Goal: Book appointment/travel/reservation

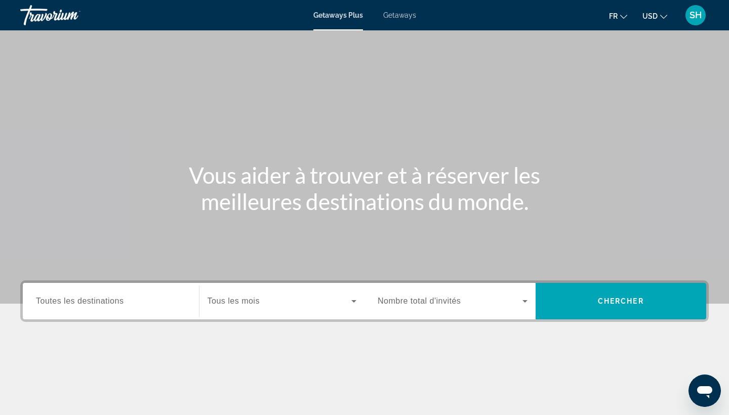
click at [414, 13] on span "Getaways" at bounding box center [399, 15] width 33 height 8
click at [653, 18] on span "USD" at bounding box center [650, 16] width 15 height 8
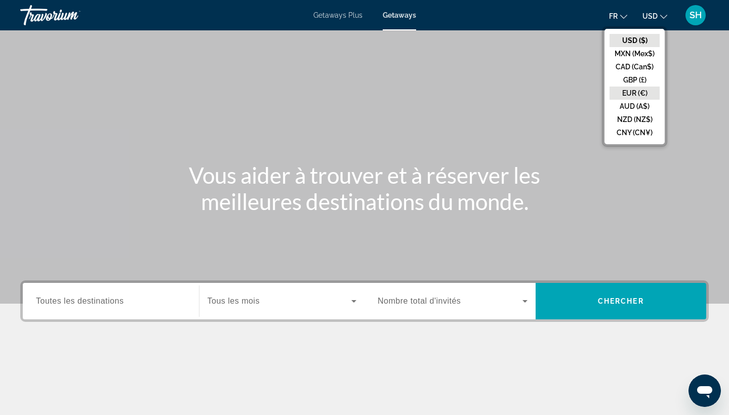
click at [642, 96] on button "EUR (€)" at bounding box center [635, 93] width 50 height 13
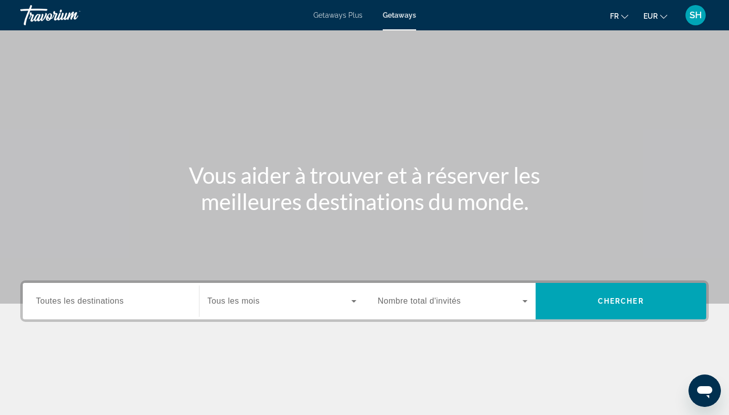
click at [135, 303] on input "Destination Toutes les destinations" at bounding box center [111, 302] width 150 height 12
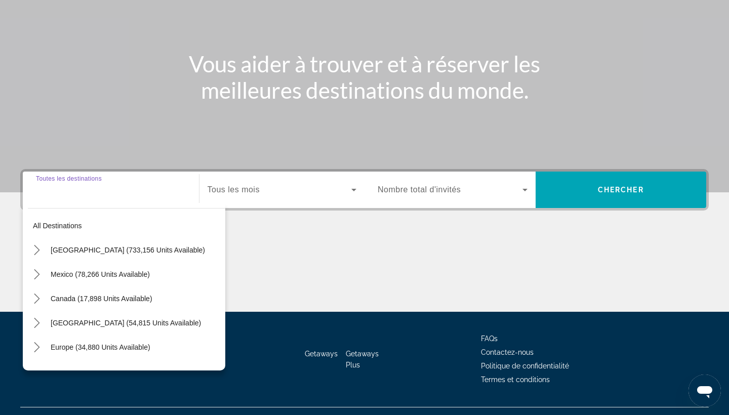
scroll to position [132, 0]
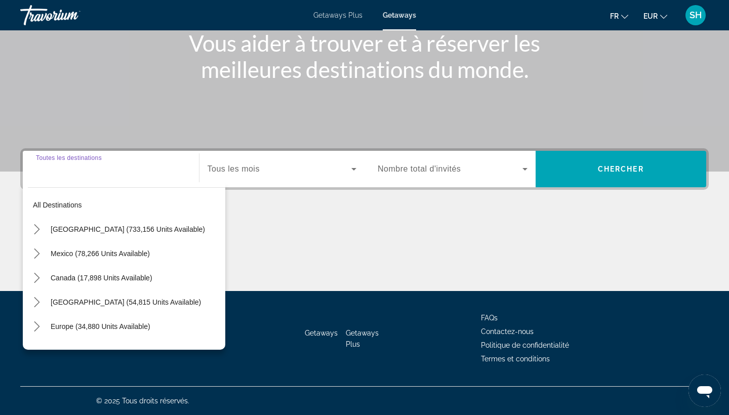
click at [281, 164] on span "Search widget" at bounding box center [280, 169] width 144 height 12
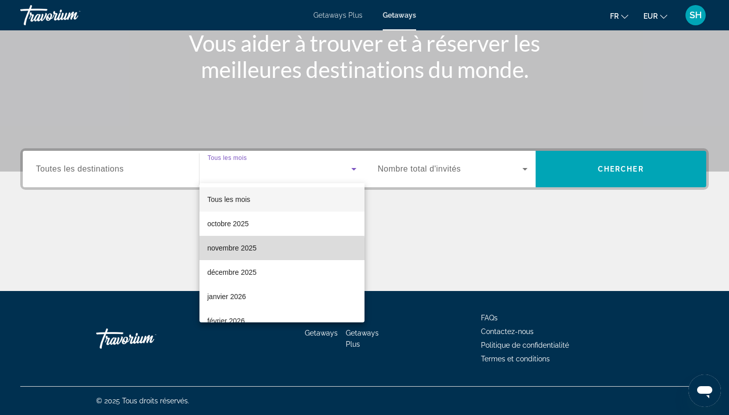
click at [248, 250] on span "novembre 2025" at bounding box center [232, 248] width 49 height 12
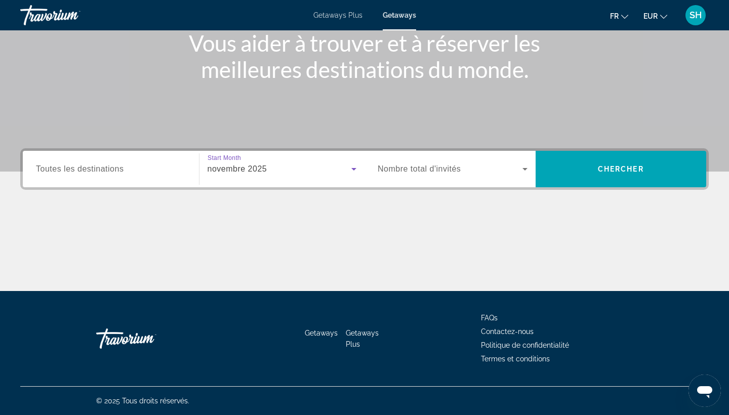
click at [489, 165] on span "Search widget" at bounding box center [450, 169] width 145 height 12
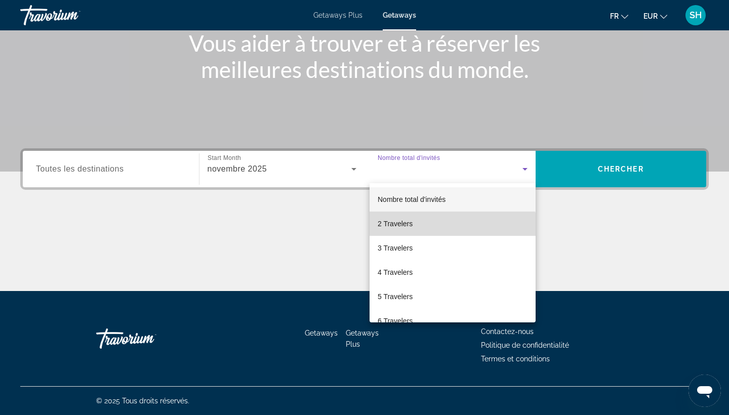
click at [439, 228] on mat-option "2 Travelers" at bounding box center [453, 224] width 166 height 24
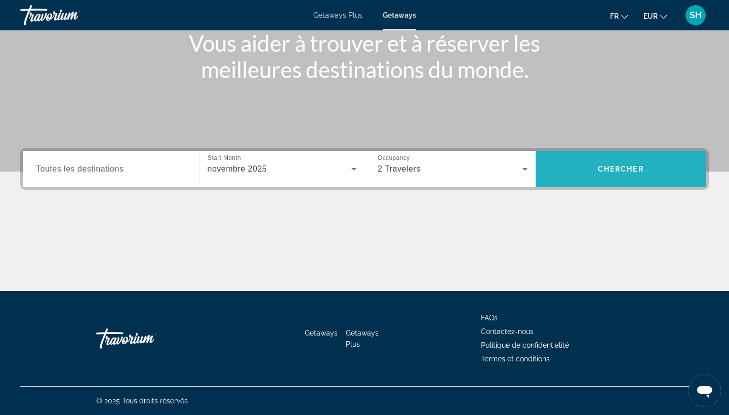
click at [592, 176] on span "Search" at bounding box center [621, 169] width 171 height 24
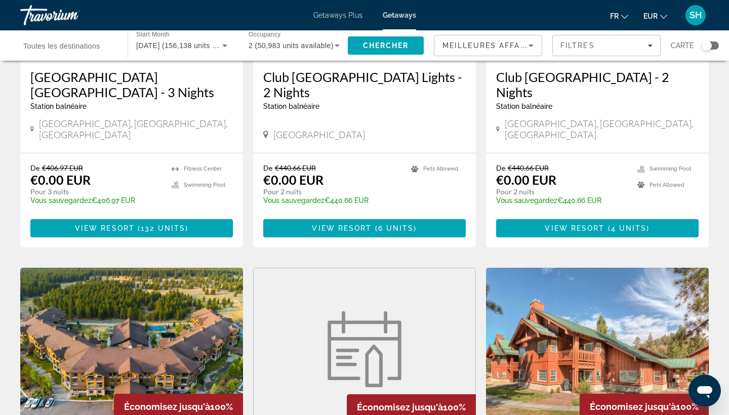
scroll to position [88, 0]
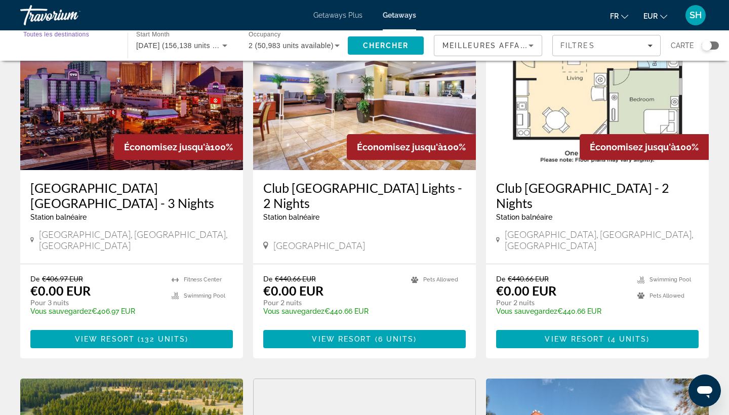
click at [84, 40] on div "Destination Toutes les destinations" at bounding box center [68, 45] width 91 height 29
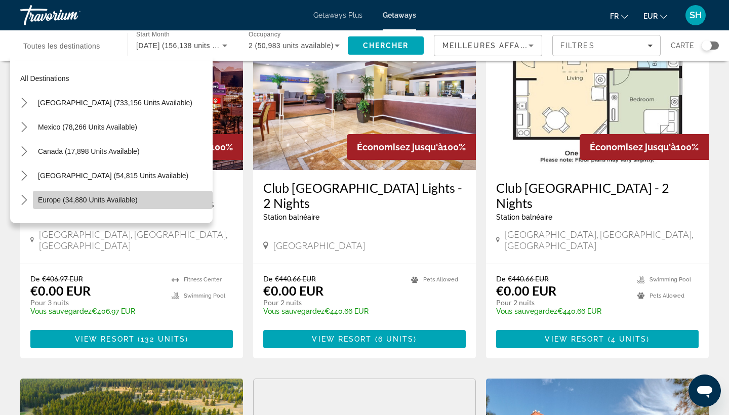
click at [59, 200] on span "Europe (34,880 units available)" at bounding box center [88, 200] width 100 height 8
type input "**********"
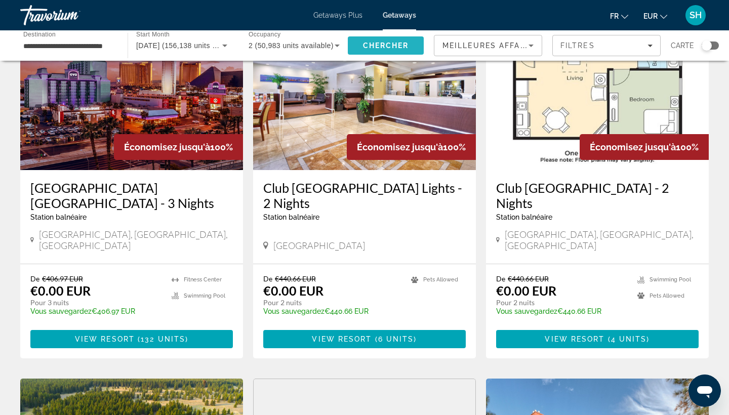
click at [367, 41] on span "Search" at bounding box center [386, 45] width 76 height 24
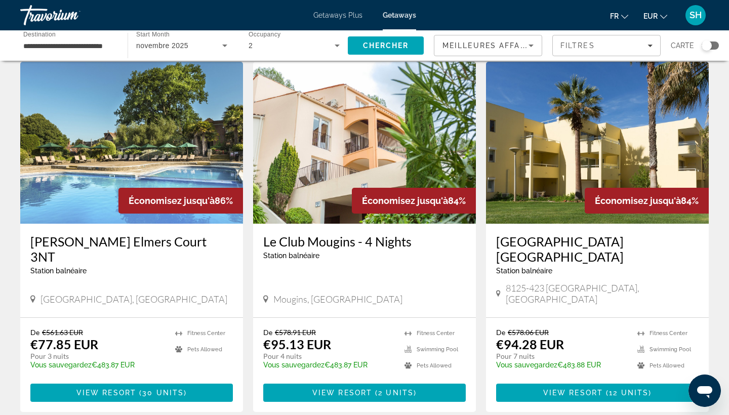
scroll to position [1118, 0]
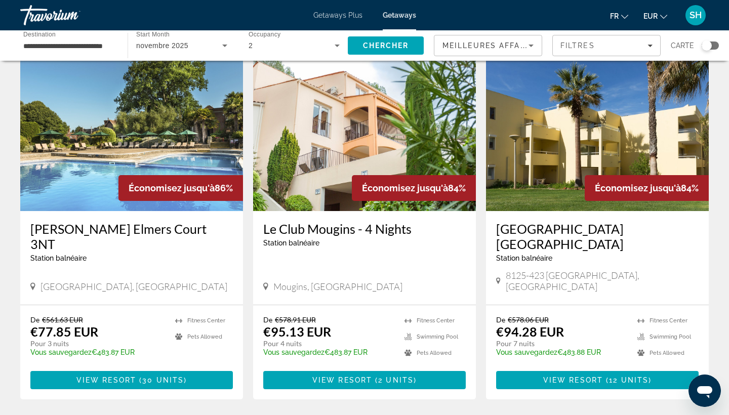
click at [632, 150] on img "Main content" at bounding box center [597, 130] width 223 height 162
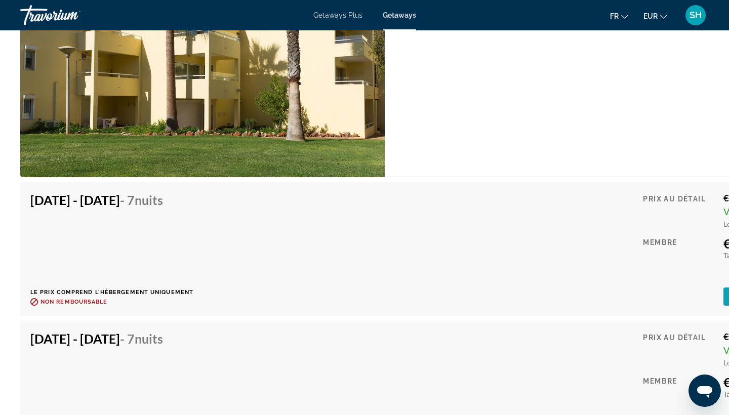
scroll to position [2149, 0]
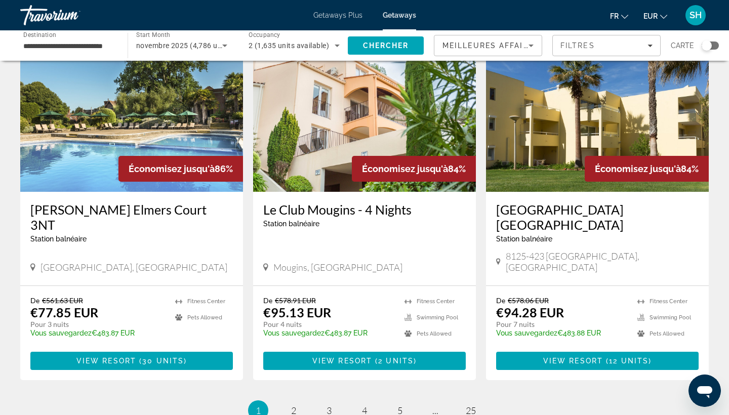
scroll to position [1137, 0]
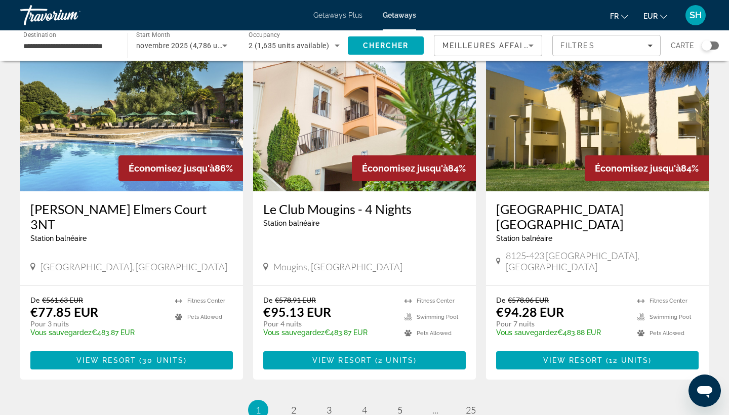
click at [519, 93] on img "Main content" at bounding box center [597, 110] width 223 height 162
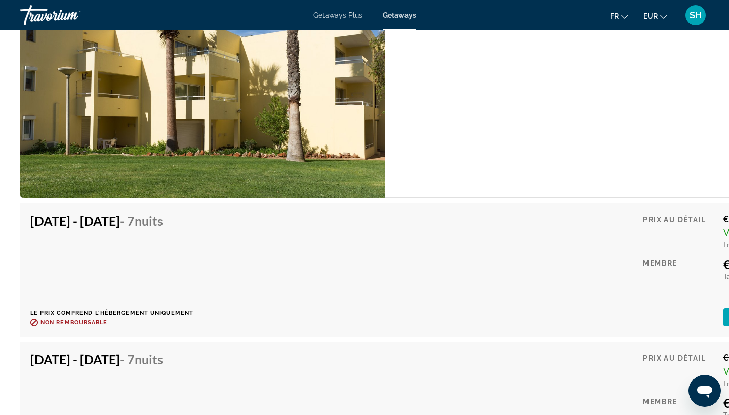
scroll to position [2113, 0]
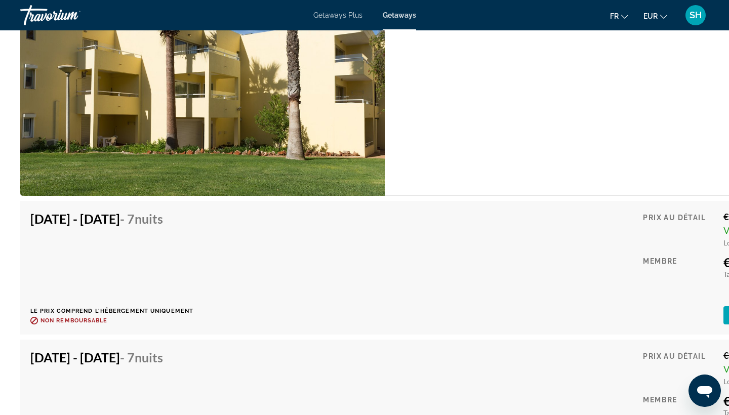
click at [175, 211] on h4 "[DATE] - [DATE] - 7 nuits" at bounding box center [107, 218] width 155 height 15
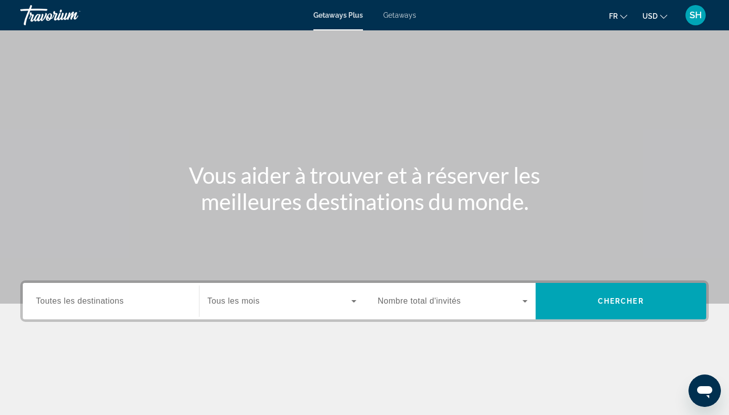
click at [384, 18] on span "Getaways" at bounding box center [399, 15] width 33 height 8
click at [650, 14] on span "USD" at bounding box center [650, 16] width 15 height 8
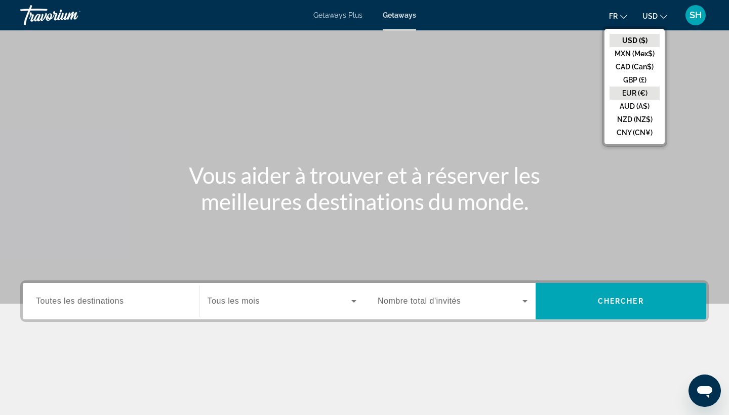
click at [637, 90] on button "EUR (€)" at bounding box center [635, 93] width 50 height 13
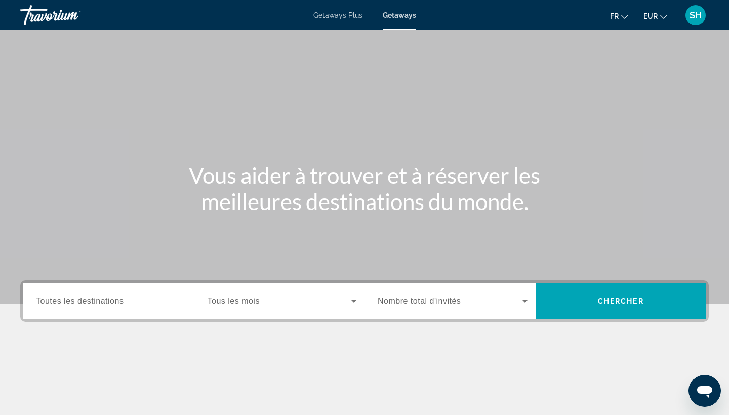
click at [115, 307] on input "Destination Toutes les destinations" at bounding box center [111, 302] width 150 height 12
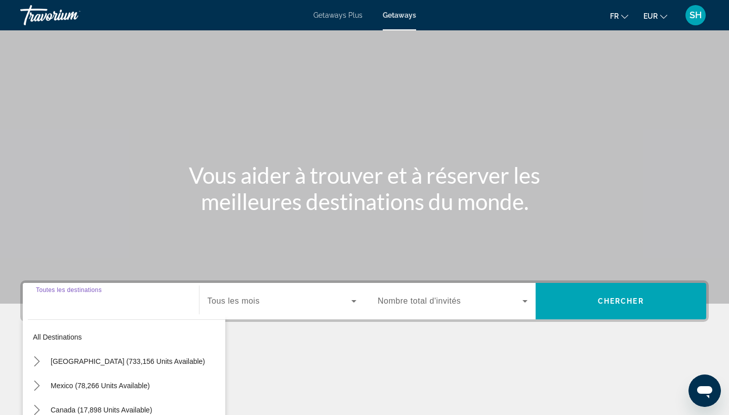
scroll to position [132, 0]
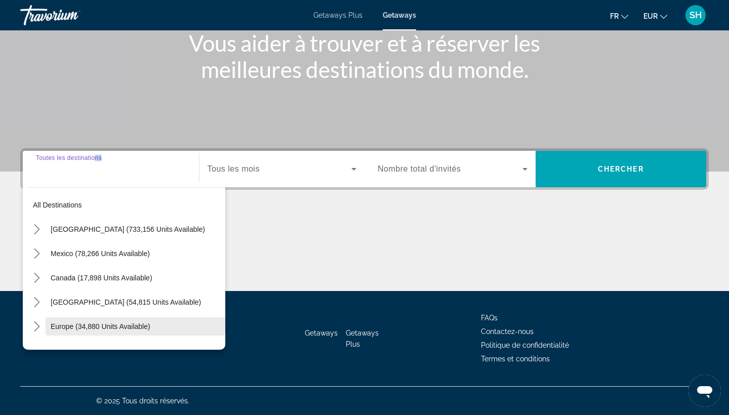
click at [93, 327] on span "Europe (34,880 units available)" at bounding box center [101, 327] width 100 height 8
type input "**********"
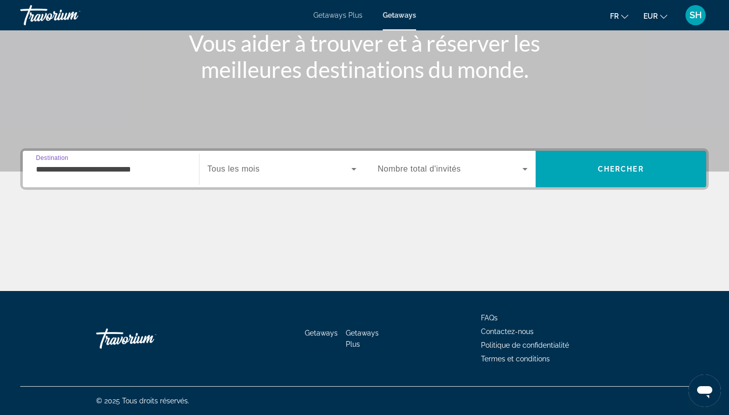
click at [263, 179] on div "Search widget" at bounding box center [282, 169] width 149 height 28
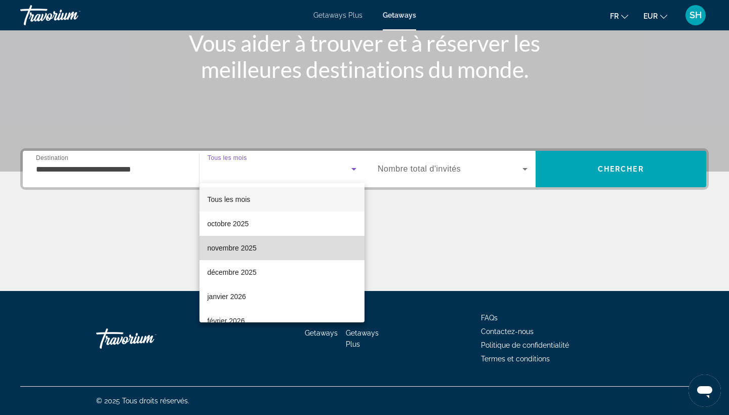
click at [245, 254] on mat-option "novembre 2025" at bounding box center [283, 248] width 166 height 24
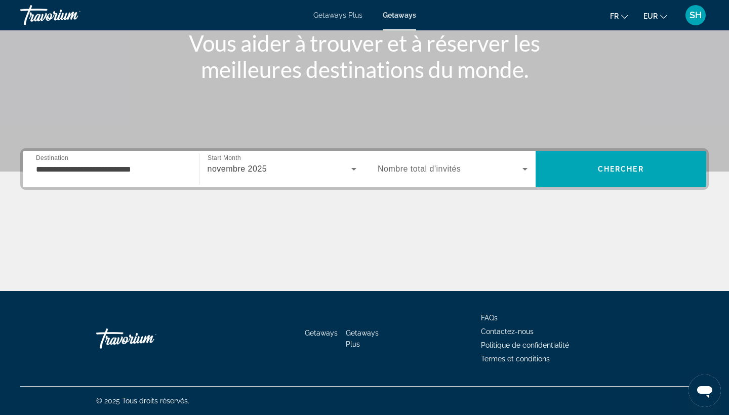
click at [428, 181] on div "Search widget" at bounding box center [453, 169] width 150 height 28
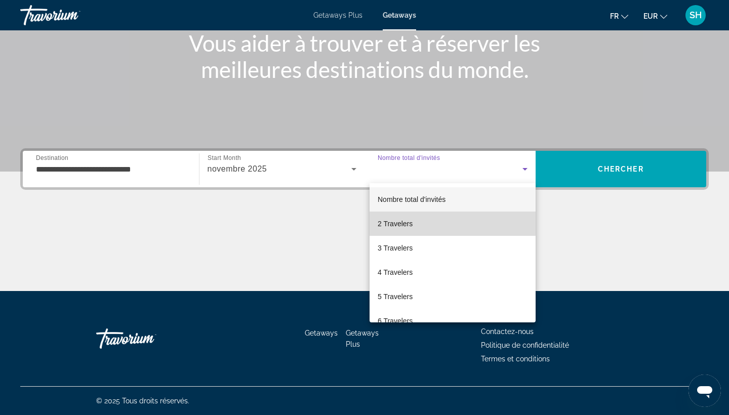
click at [420, 220] on mat-option "2 Travelers" at bounding box center [453, 224] width 166 height 24
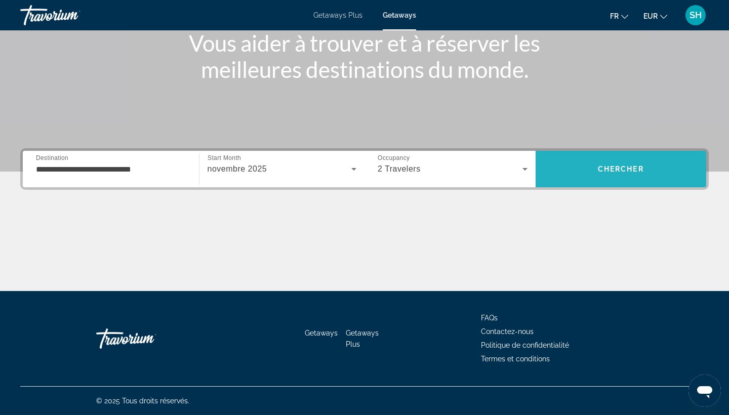
click at [607, 168] on span "Chercher" at bounding box center [621, 169] width 46 height 8
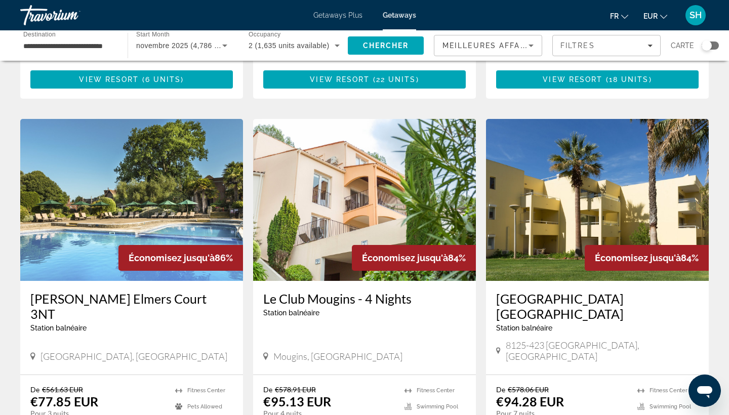
scroll to position [1054, 0]
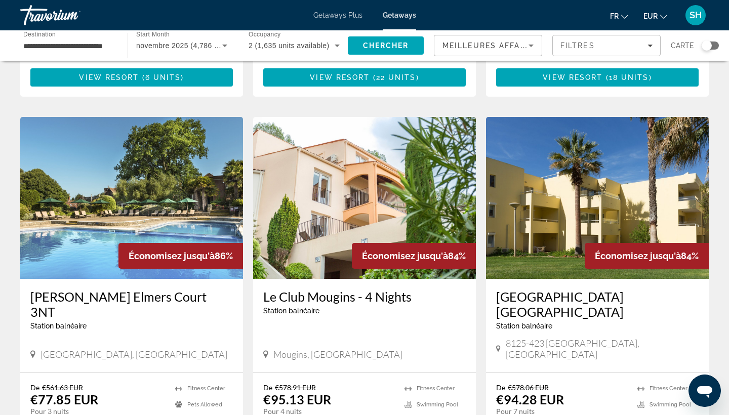
click at [545, 176] on img "Main content" at bounding box center [597, 198] width 223 height 162
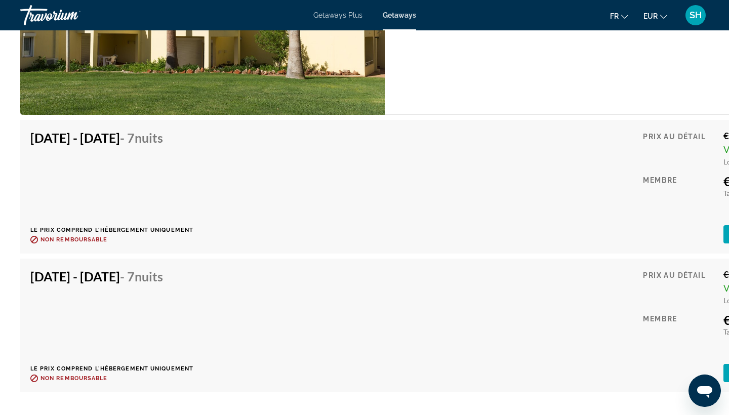
scroll to position [2196, 0]
